Goal: Task Accomplishment & Management: Use online tool/utility

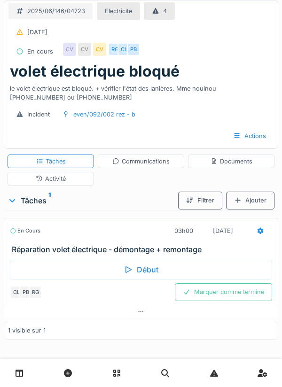
click at [129, 277] on div "Début" at bounding box center [141, 270] width 262 height 20
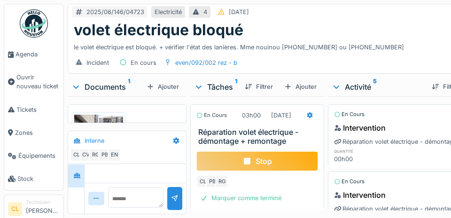
scroll to position [285, 0]
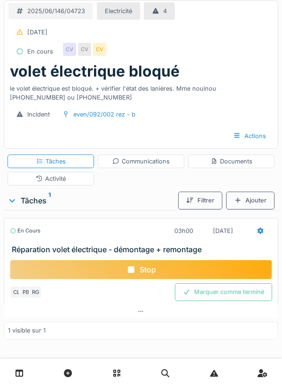
click at [229, 162] on div "Documents" at bounding box center [232, 161] width 42 height 9
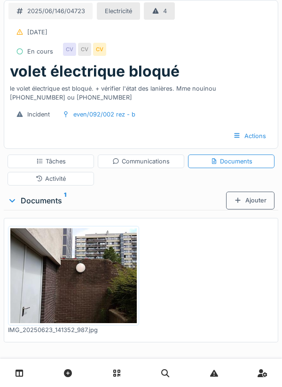
click at [254, 196] on div "Ajouter" at bounding box center [250, 200] width 48 height 17
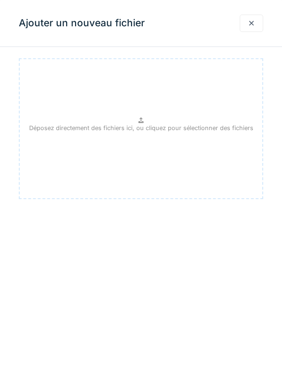
click at [144, 127] on p "Déposez directement des fichiers ici, ou cliquez pour sélectionner des fichiers" at bounding box center [141, 128] width 224 height 9
click at [257, 20] on div at bounding box center [252, 23] width 24 height 17
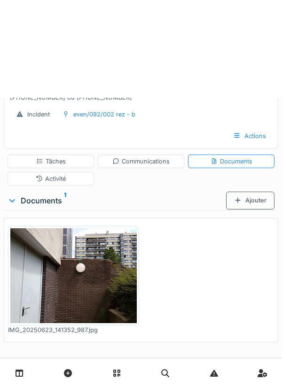
click at [252, 27] on div "2025/06/146/04723 Electricité 4 16/06/2025 En cours CV CV CV" at bounding box center [141, 31] width 274 height 62
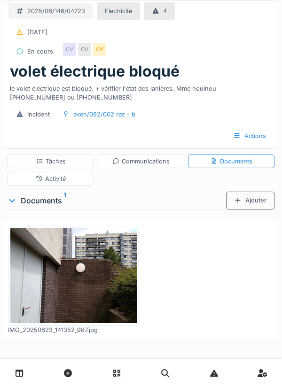
click at [252, 201] on div "Ajouter" at bounding box center [250, 200] width 48 height 17
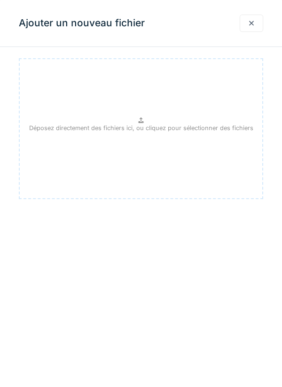
click at [216, 138] on div "Déposez directement des fichiers ici, ou cliquez pour sélectionner des fichiers" at bounding box center [141, 128] width 244 height 141
type input "**********"
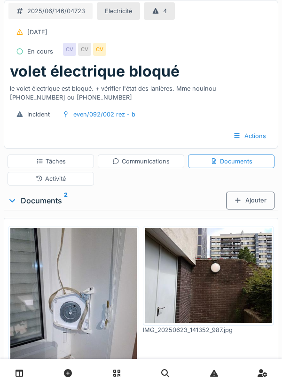
click at [53, 165] on div "Tâches" at bounding box center [51, 161] width 30 height 9
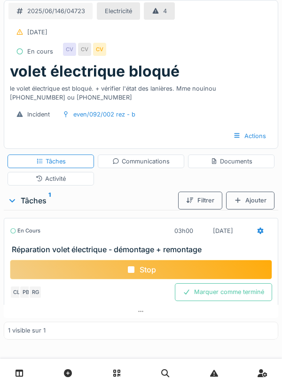
click at [138, 161] on div "Communications" at bounding box center [140, 161] width 57 height 9
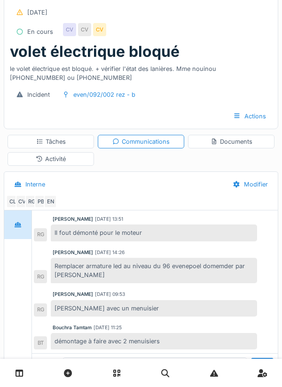
scroll to position [45, 0]
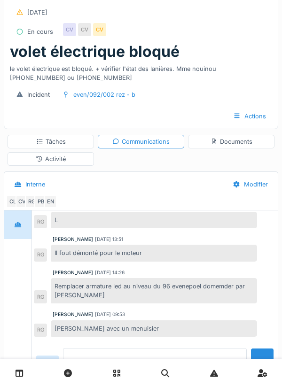
click at [105, 378] on textarea at bounding box center [155, 363] width 184 height 30
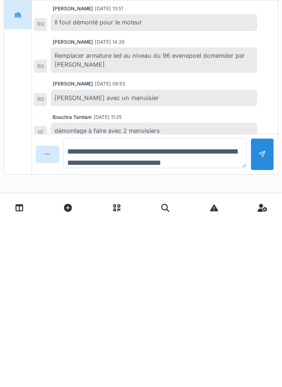
scroll to position [11, 0]
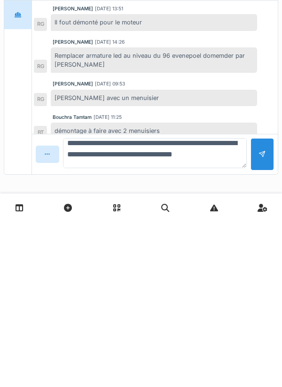
type textarea "**********"
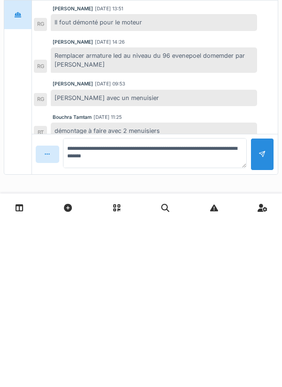
click at [257, 326] on div at bounding box center [263, 320] width 24 height 32
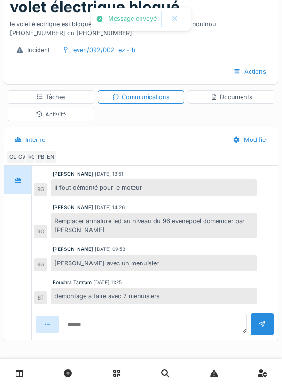
scroll to position [108, 0]
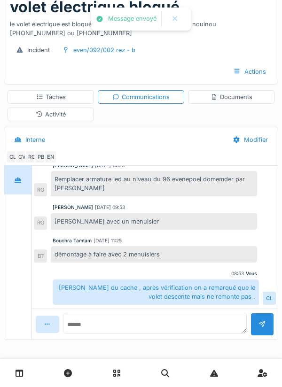
click at [64, 97] on div "Tâches" at bounding box center [51, 97] width 30 height 9
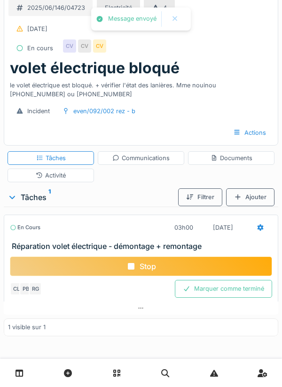
scroll to position [3, 0]
click at [138, 266] on div "Stop" at bounding box center [141, 267] width 262 height 20
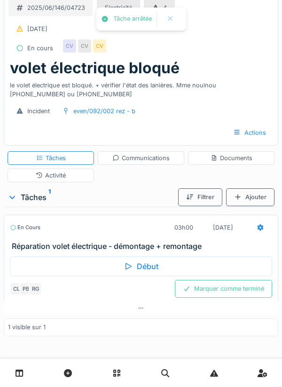
click at [270, 229] on div at bounding box center [261, 227] width 24 height 17
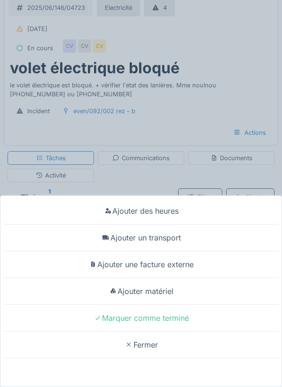
click at [172, 241] on div "Ajouter un transport" at bounding box center [140, 238] width 277 height 27
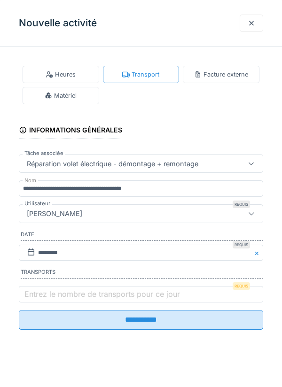
click at [135, 320] on input "**********" at bounding box center [141, 320] width 244 height 20
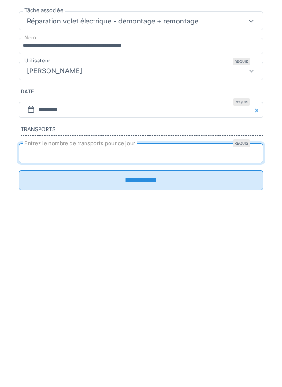
type input "*"
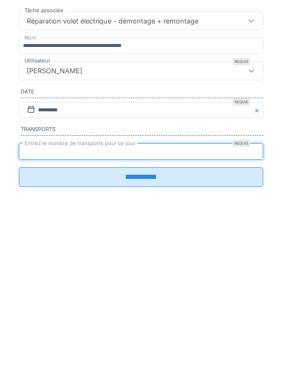
click at [137, 327] on input "**********" at bounding box center [141, 320] width 244 height 20
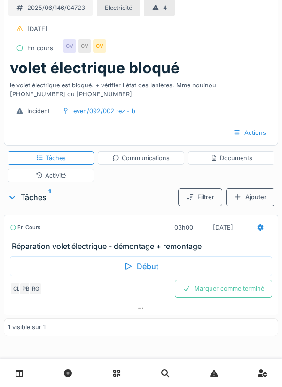
click at [145, 157] on div "Communications" at bounding box center [140, 158] width 57 height 9
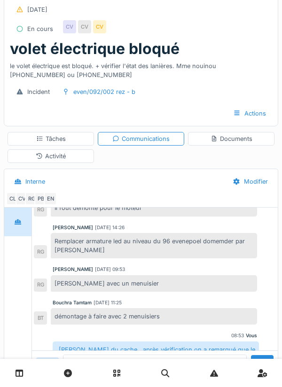
scroll to position [24, 0]
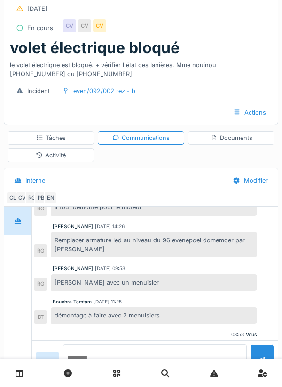
click at [104, 375] on textarea at bounding box center [155, 360] width 184 height 30
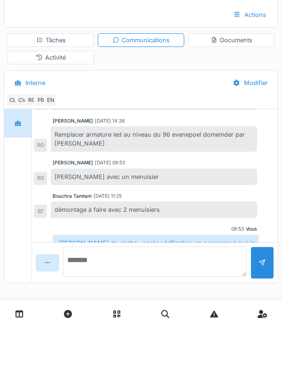
scroll to position [108, 0]
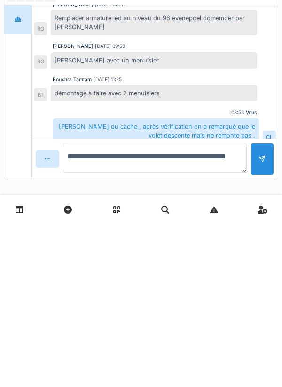
type textarea "**********"
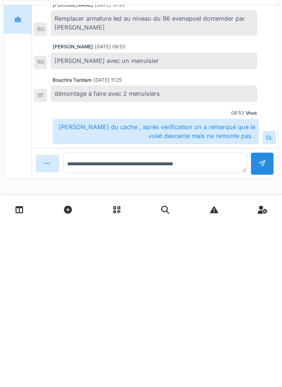
click at [259, 324] on div at bounding box center [263, 327] width 8 height 9
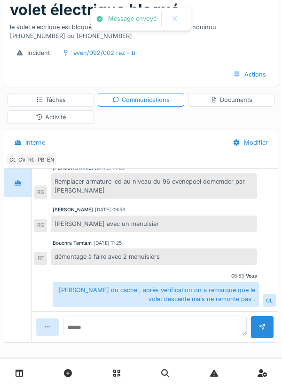
scroll to position [141, 0]
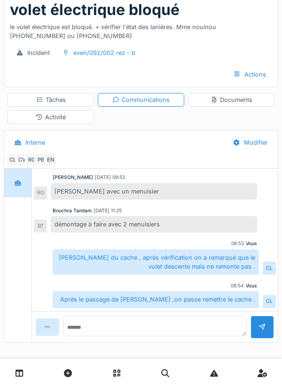
click at [234, 100] on div "Documents" at bounding box center [232, 99] width 42 height 9
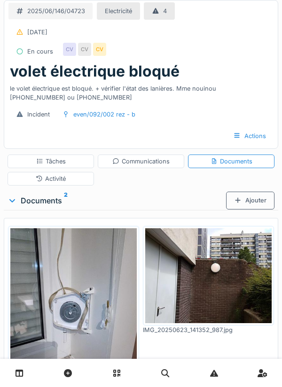
click at [137, 163] on div "Communications" at bounding box center [140, 161] width 57 height 9
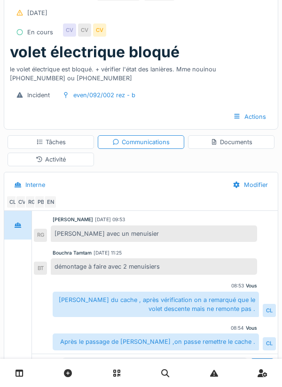
scroll to position [121, 0]
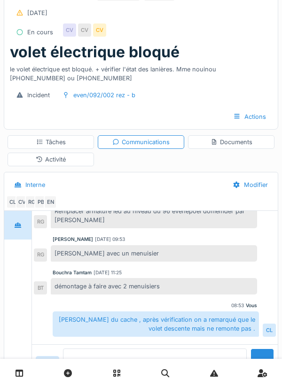
click at [111, 379] on textarea at bounding box center [155, 364] width 184 height 30
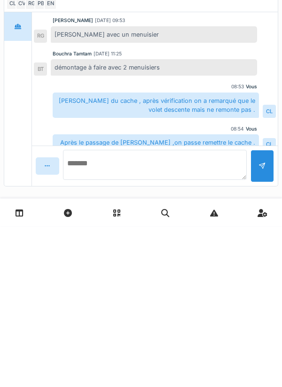
scroll to position [60, 0]
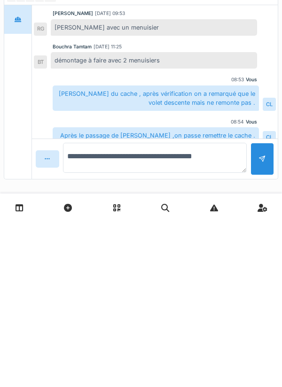
type textarea "**********"
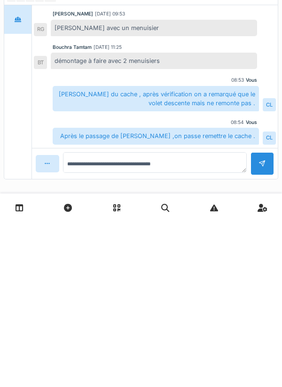
click at [274, 322] on div at bounding box center [263, 329] width 24 height 23
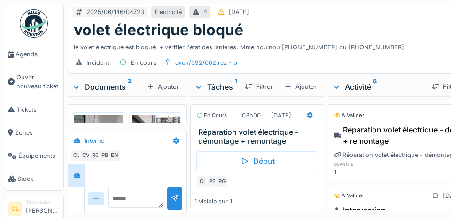
scroll to position [502, 0]
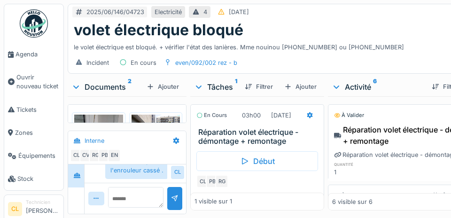
click at [29, 51] on span "Agenda" at bounding box center [38, 54] width 44 height 9
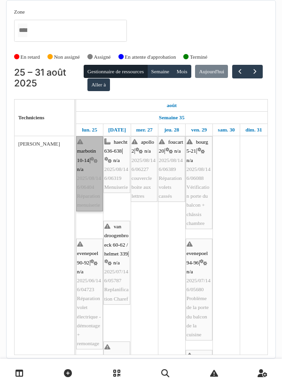
click at [89, 193] on link "marbotin 10-14 | n/a 2025/08/146/06404 Réparation menuiserie" at bounding box center [89, 173] width 27 height 75
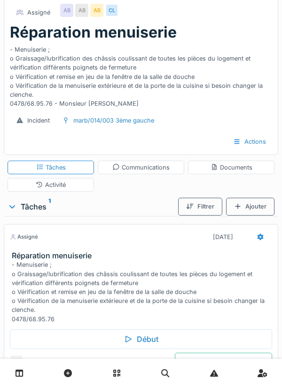
scroll to position [67, 0]
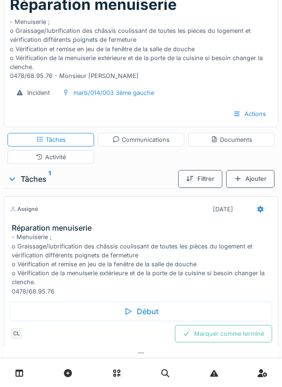
click at [149, 315] on div "Début" at bounding box center [141, 312] width 262 height 20
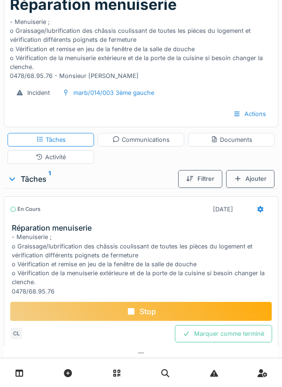
click at [231, 140] on div "Documents" at bounding box center [232, 139] width 42 height 9
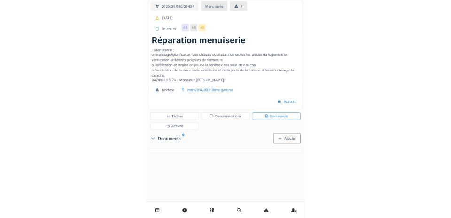
scroll to position [0, 0]
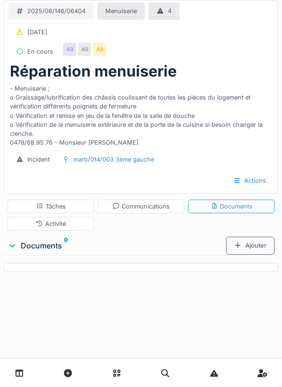
click at [247, 246] on div "Ajouter" at bounding box center [250, 245] width 48 height 17
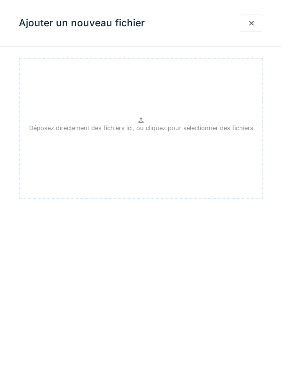
click at [139, 126] on p "Déposez directement des fichiers ici, ou cliquez pour sélectionner des fichiers" at bounding box center [141, 128] width 224 height 9
type input "**********"
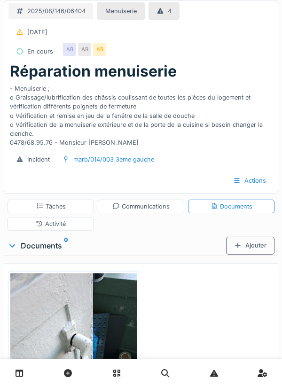
click at [231, 213] on div "Documents" at bounding box center [231, 207] width 87 height 14
click at [246, 241] on div "Ajouter" at bounding box center [250, 245] width 48 height 17
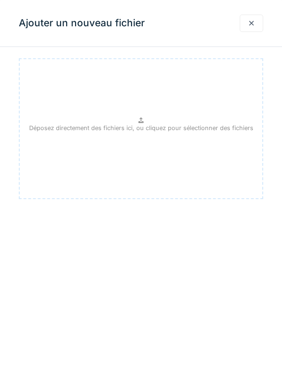
click at [144, 125] on p "Déposez directement des fichiers ici, ou cliquez pour sélectionner des fichiers" at bounding box center [141, 128] width 224 height 9
type input "**********"
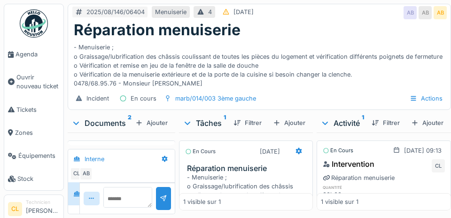
scroll to position [14, 0]
